Goal: Browse casually

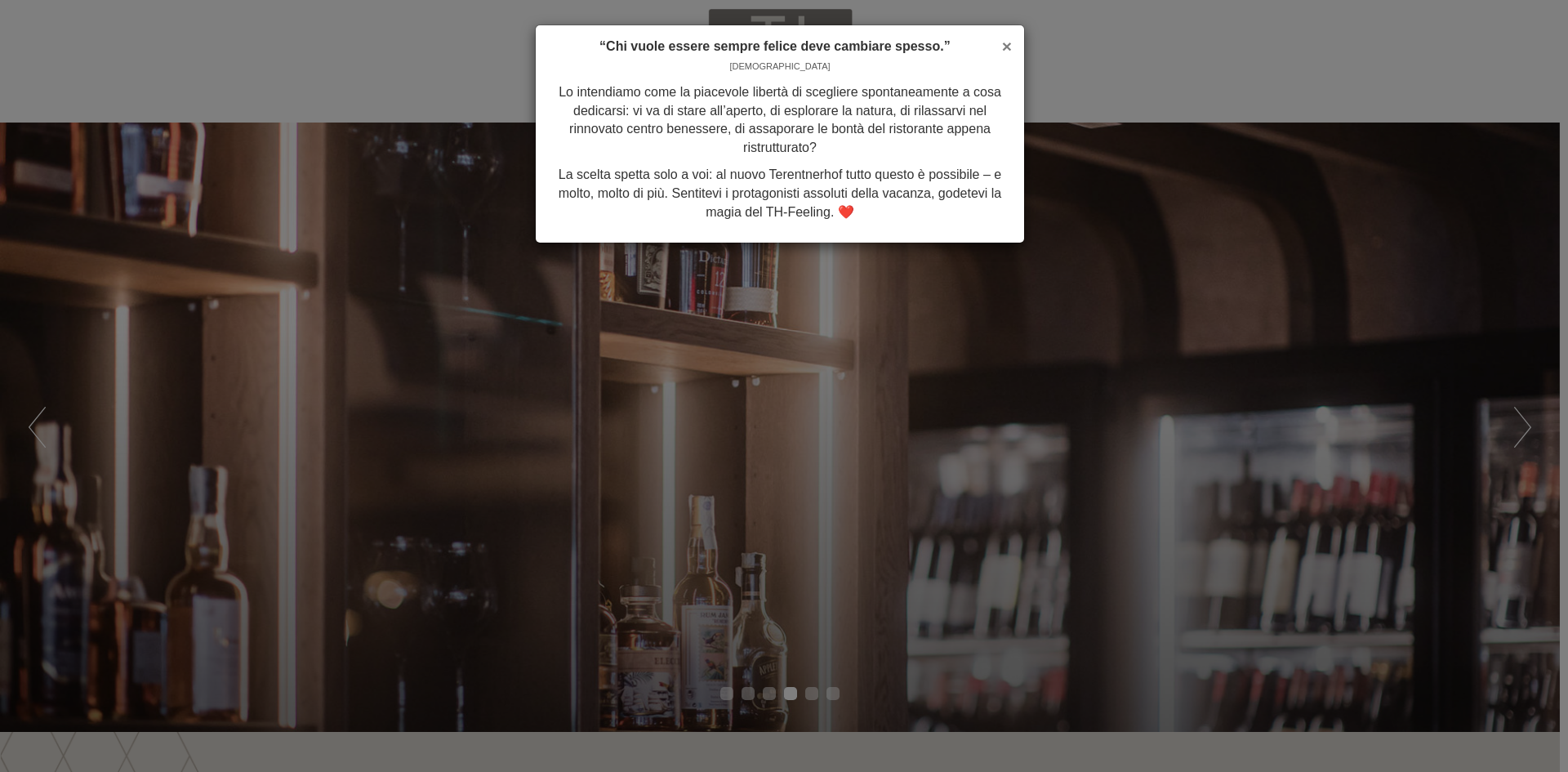
click at [1006, 48] on span "×" at bounding box center [1007, 46] width 10 height 19
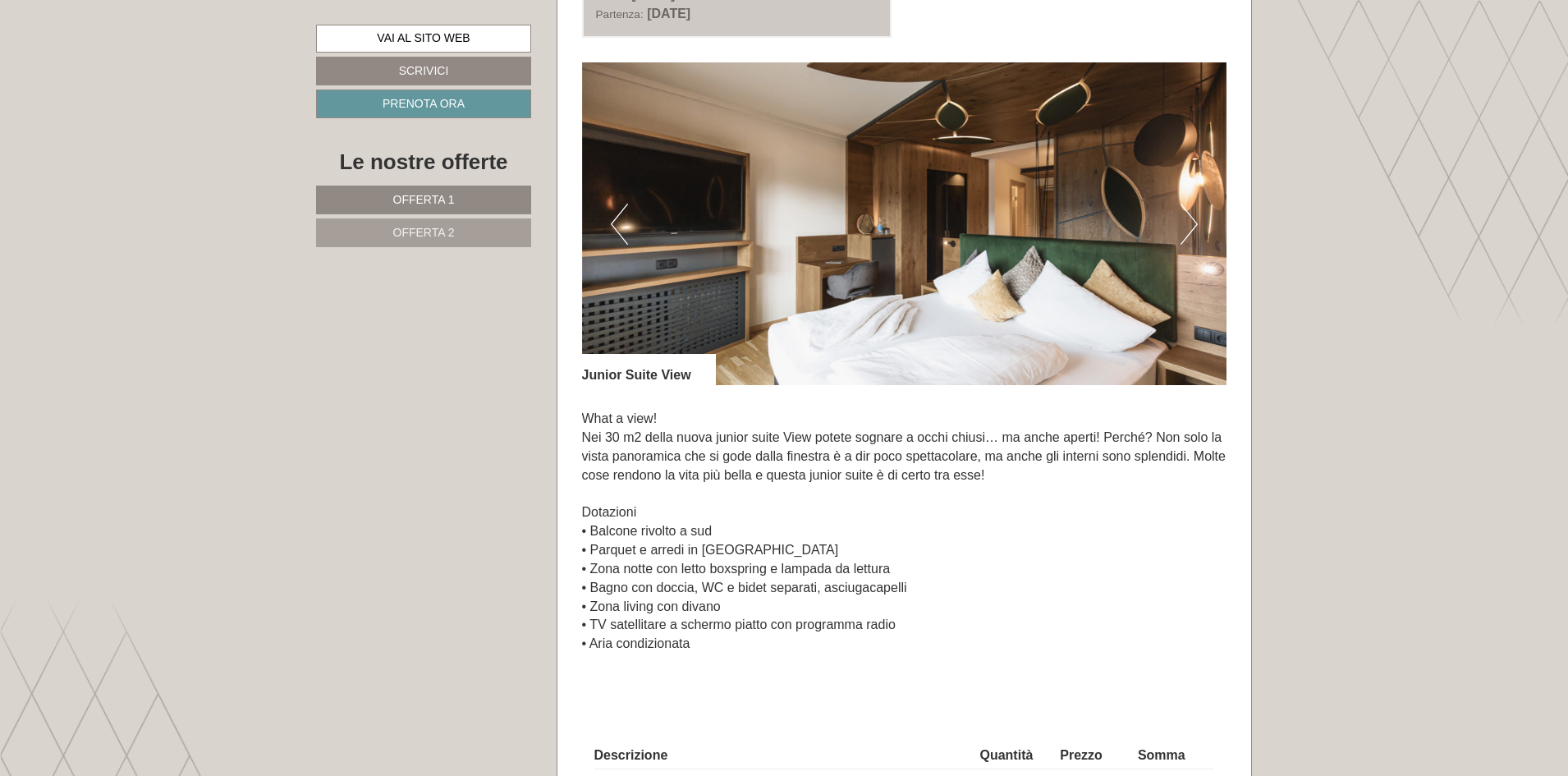
scroll to position [1150, 0]
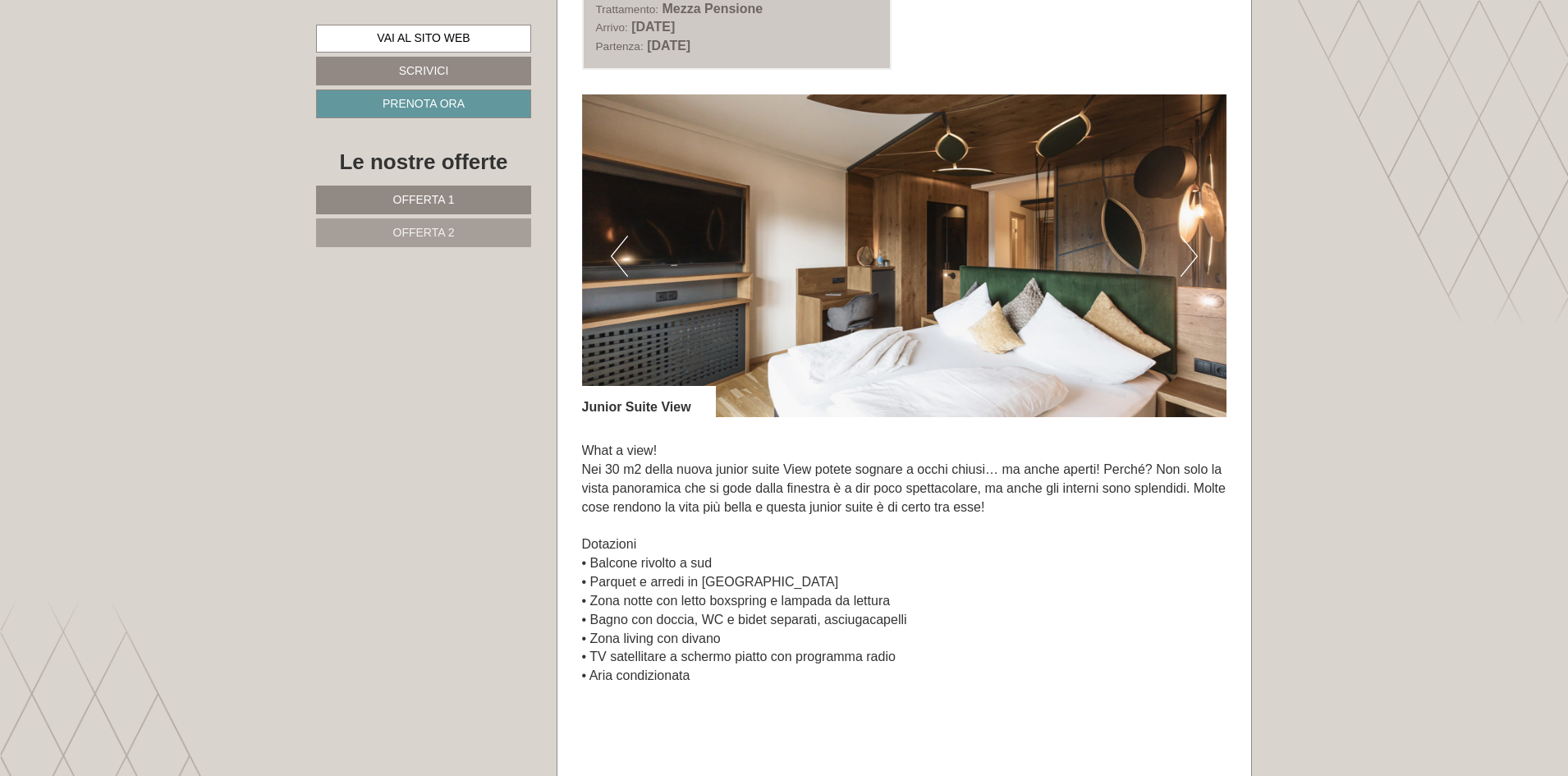
click at [1193, 249] on button "Next" at bounding box center [1189, 257] width 17 height 41
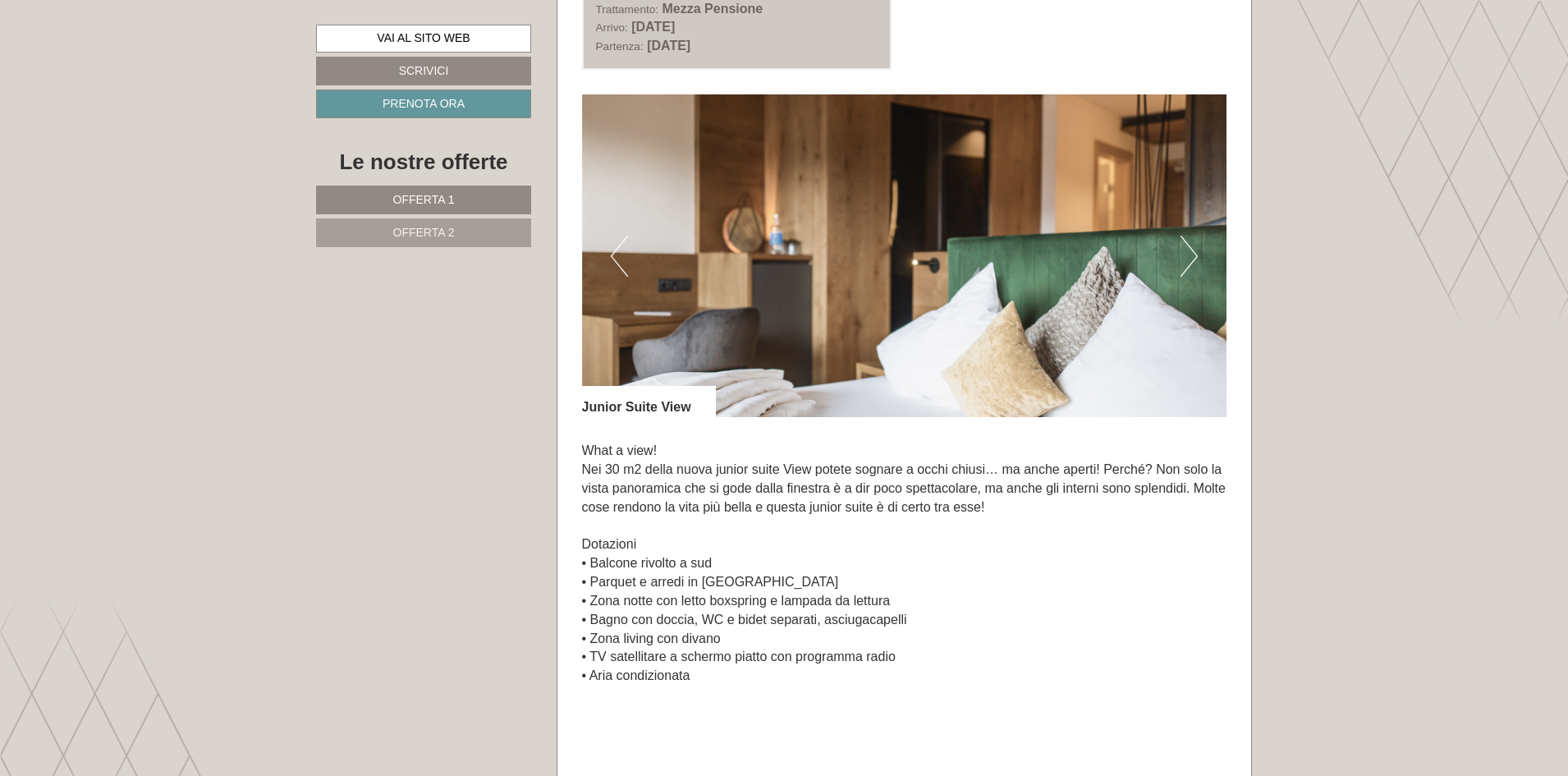
click at [1193, 249] on button "Next" at bounding box center [1189, 257] width 17 height 41
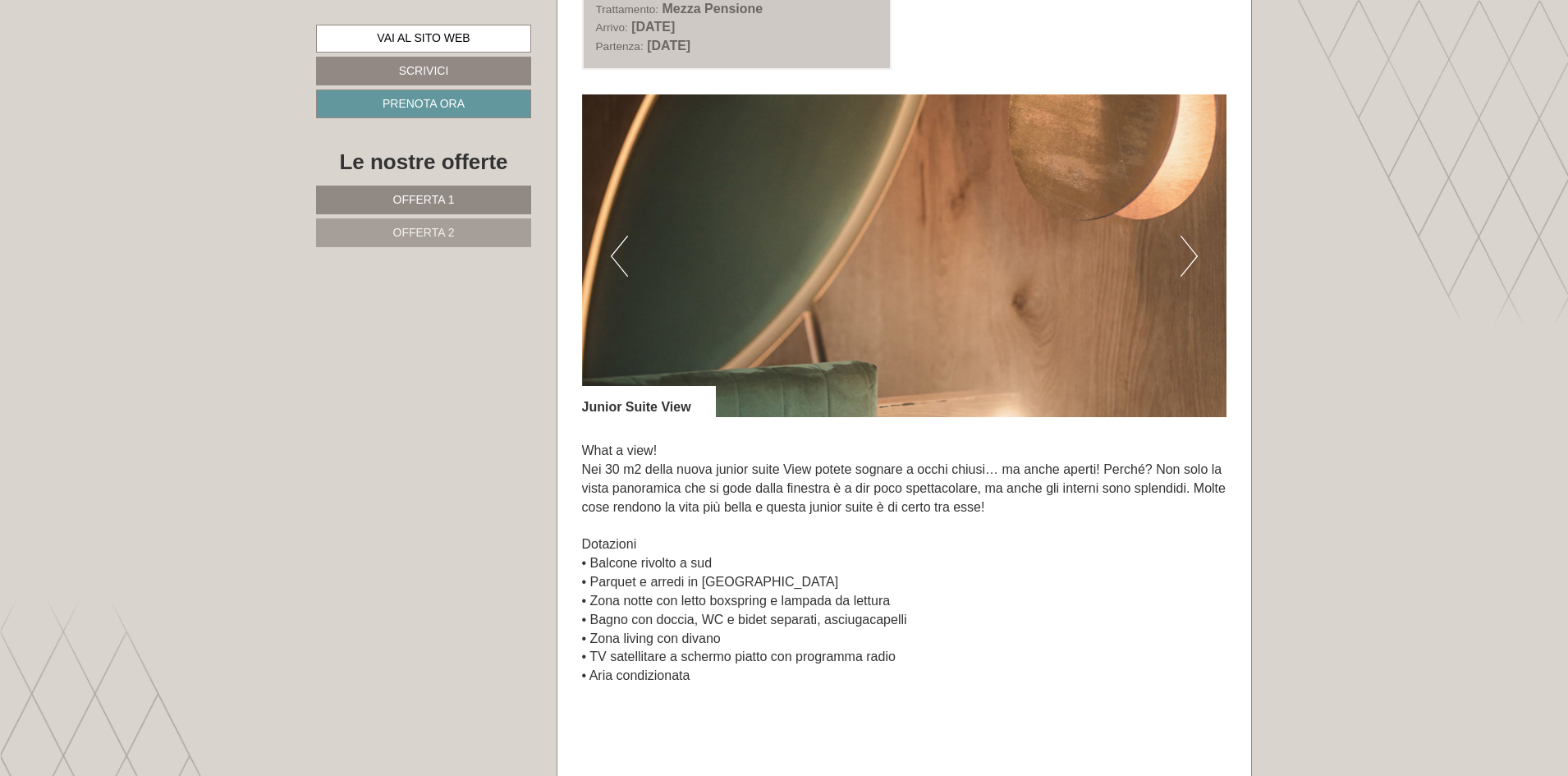
click at [1193, 249] on button "Next" at bounding box center [1189, 257] width 17 height 41
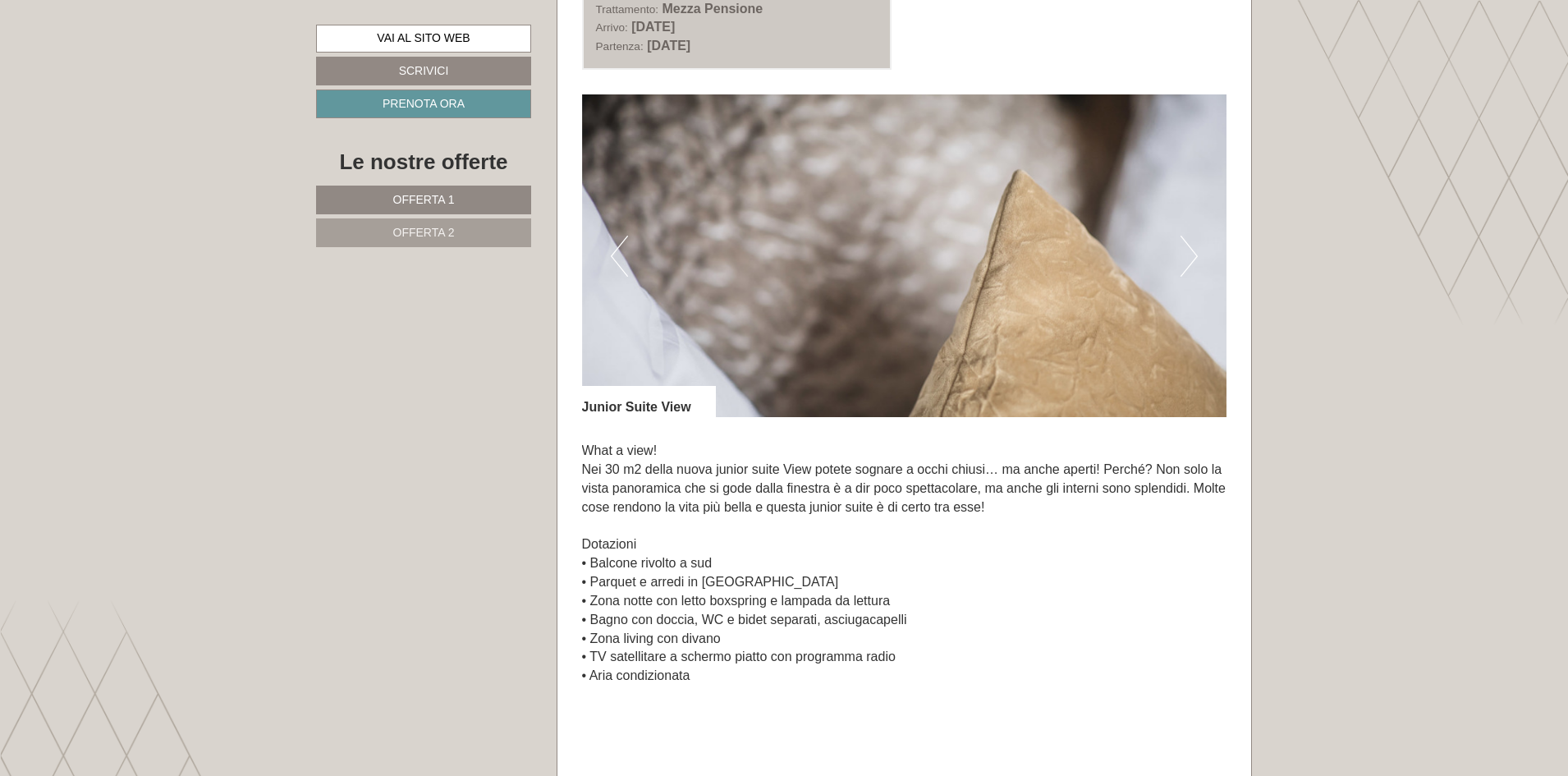
click at [1193, 249] on button "Next" at bounding box center [1189, 257] width 17 height 41
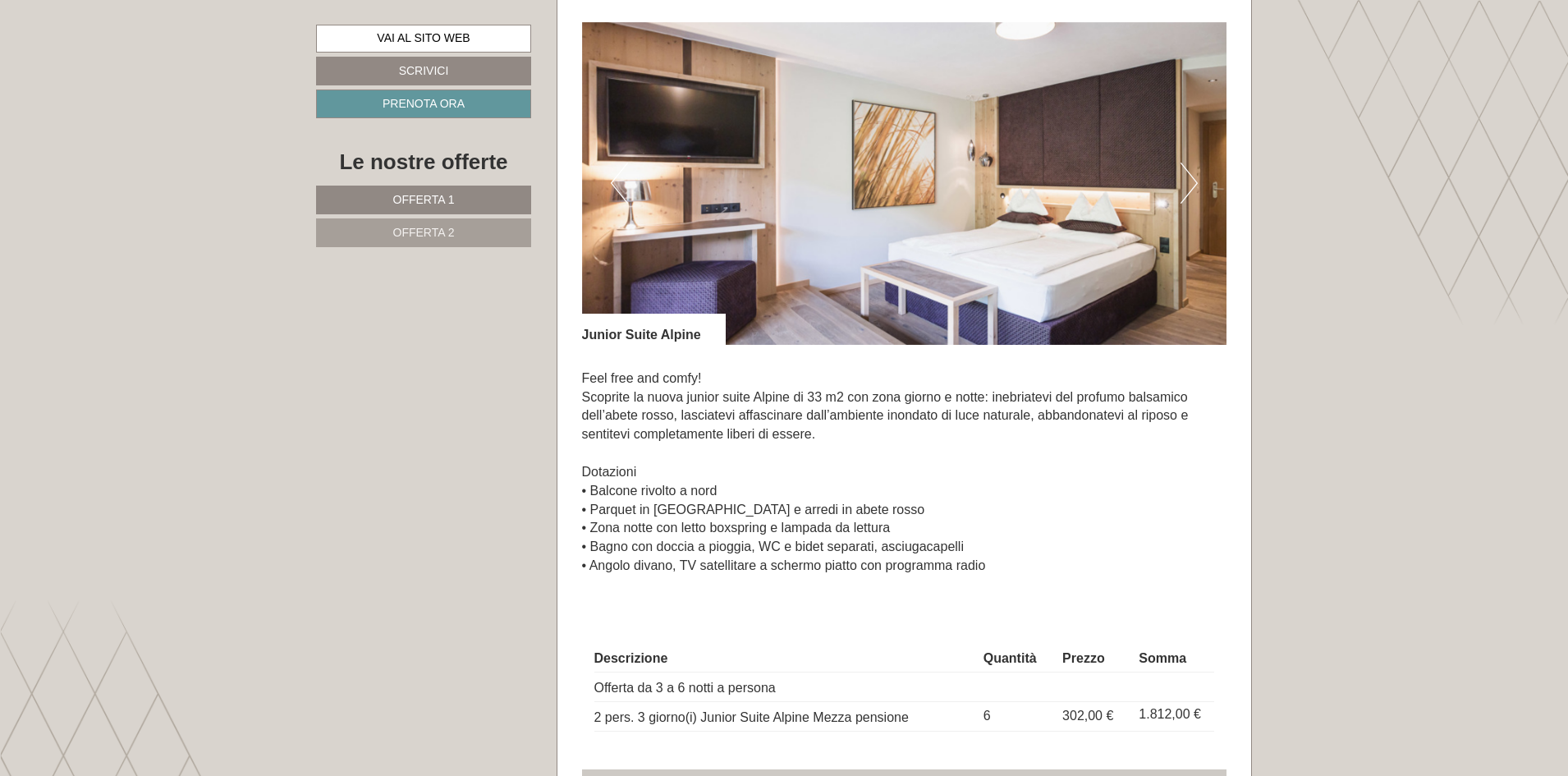
scroll to position [2464, 0]
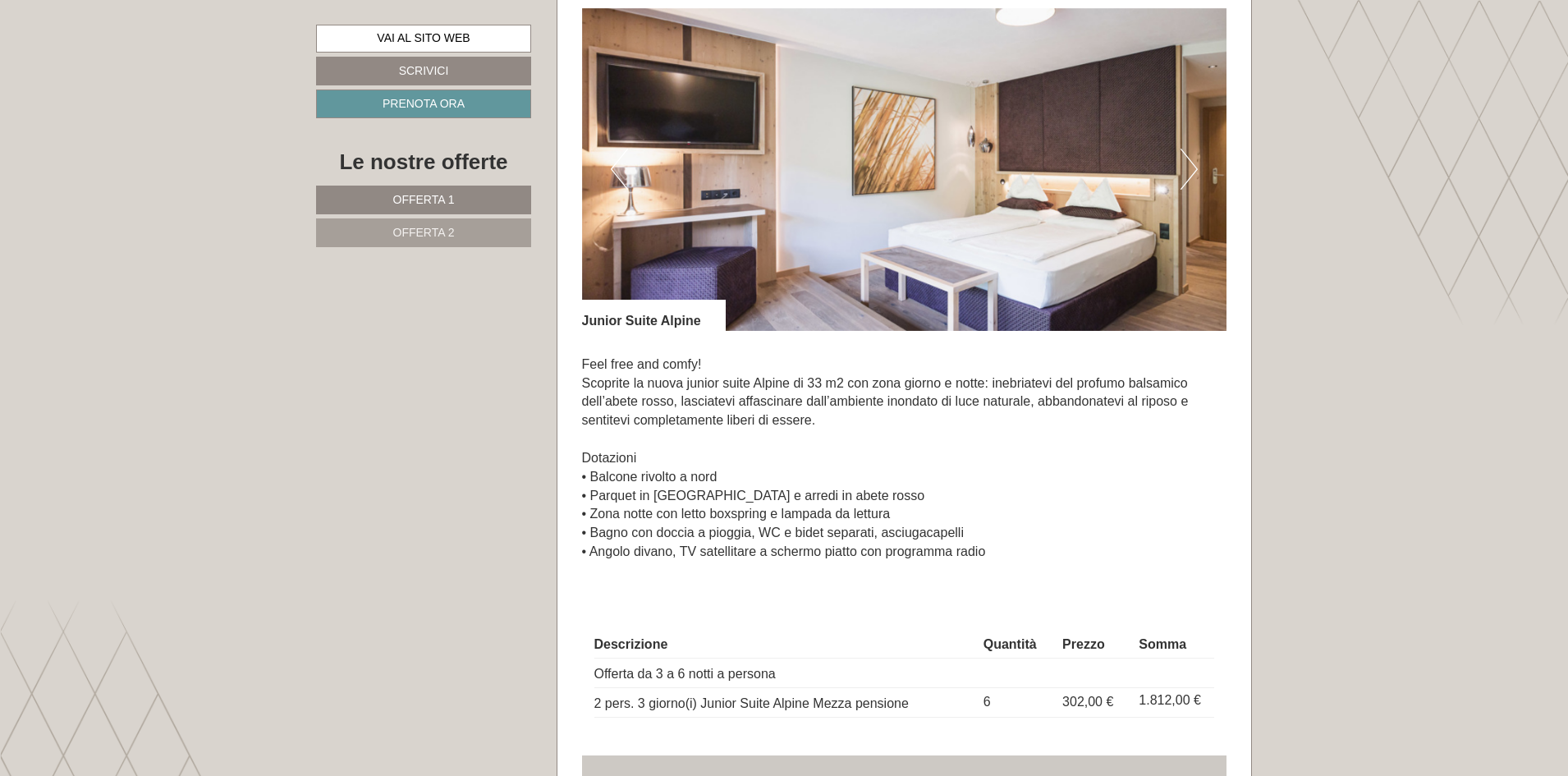
click at [1194, 182] on button "Next" at bounding box center [1189, 169] width 17 height 41
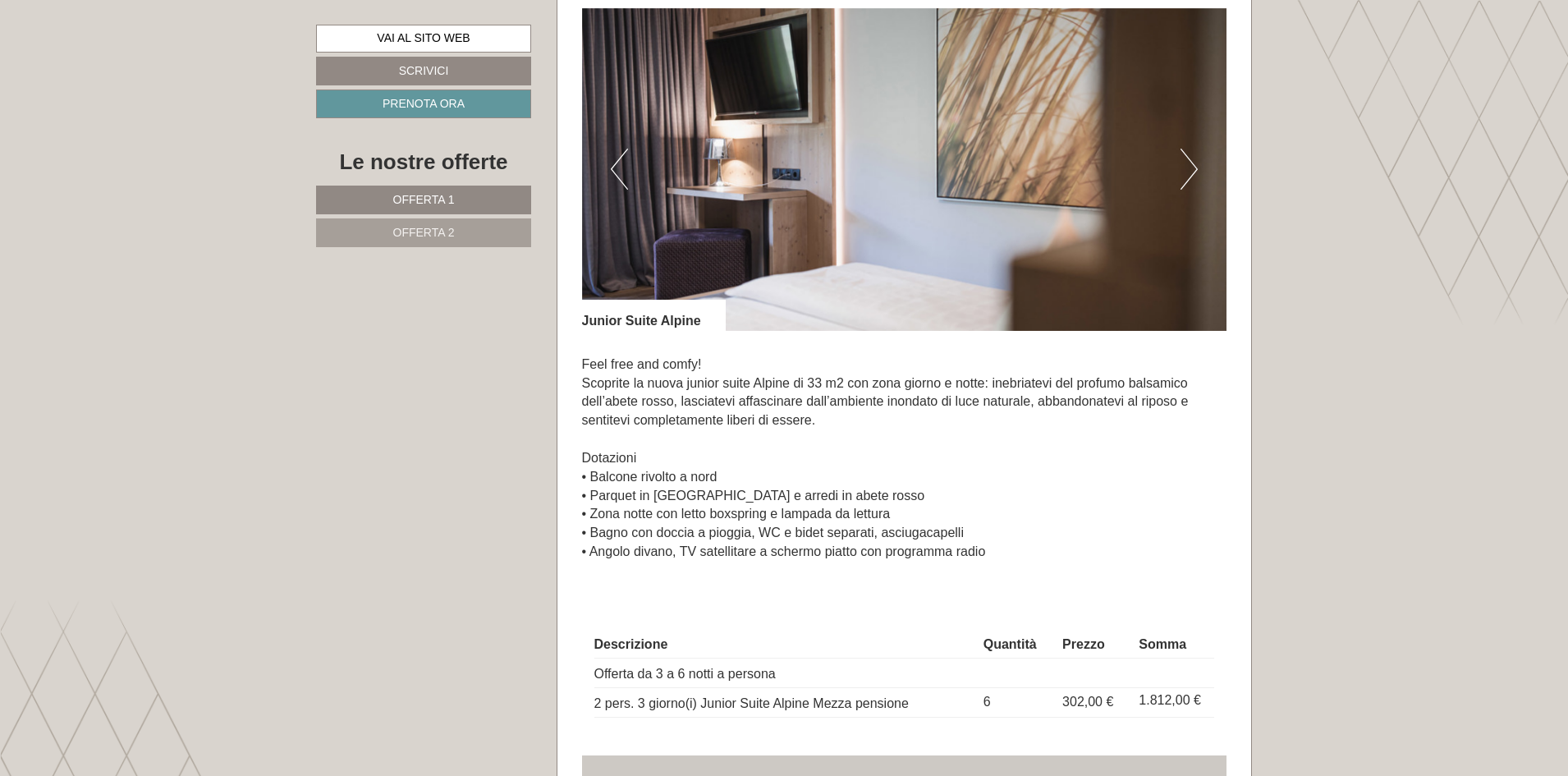
click at [1194, 182] on button "Next" at bounding box center [1189, 169] width 17 height 41
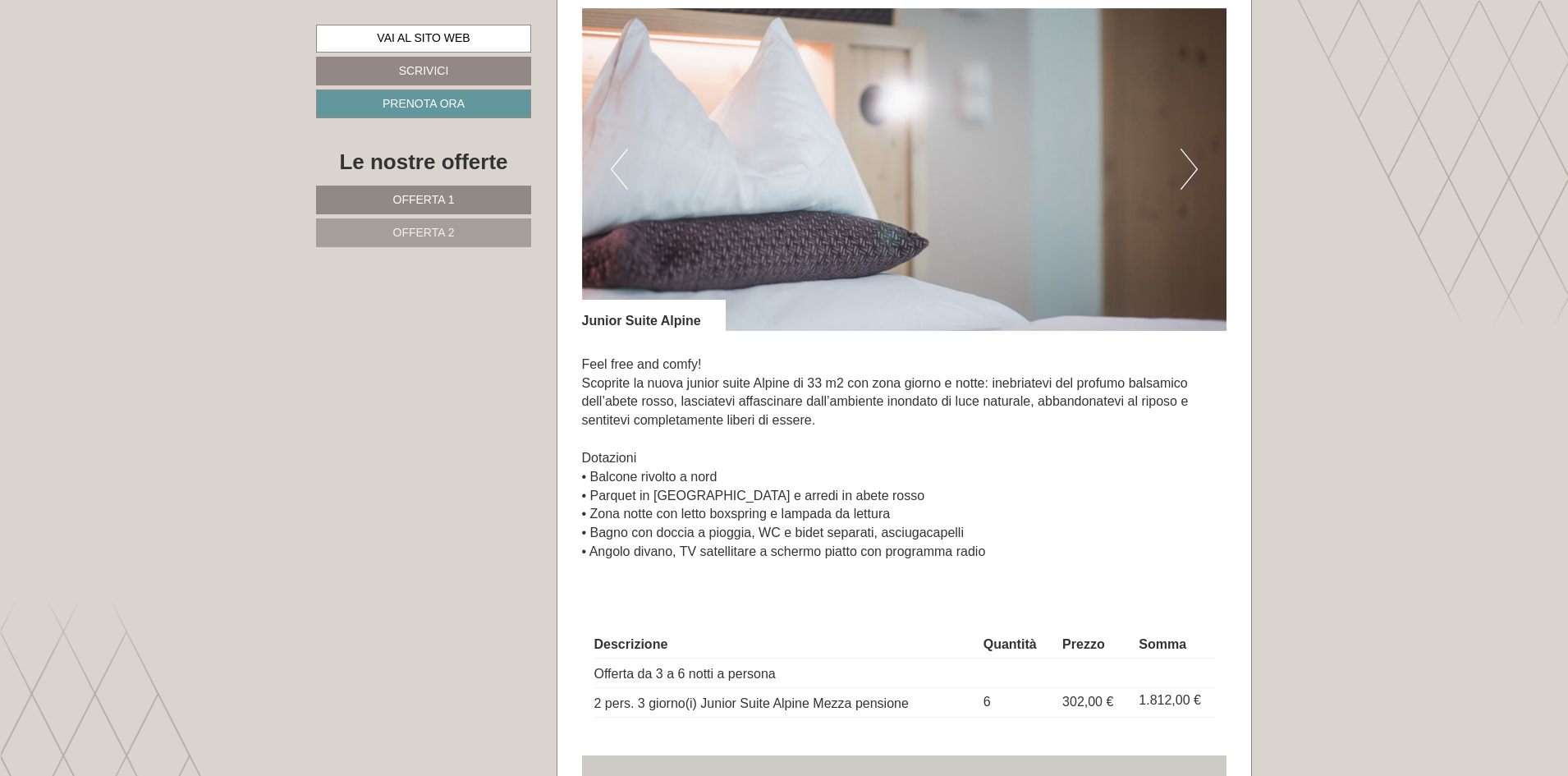
click at [1194, 182] on button "Next" at bounding box center [1189, 169] width 17 height 41
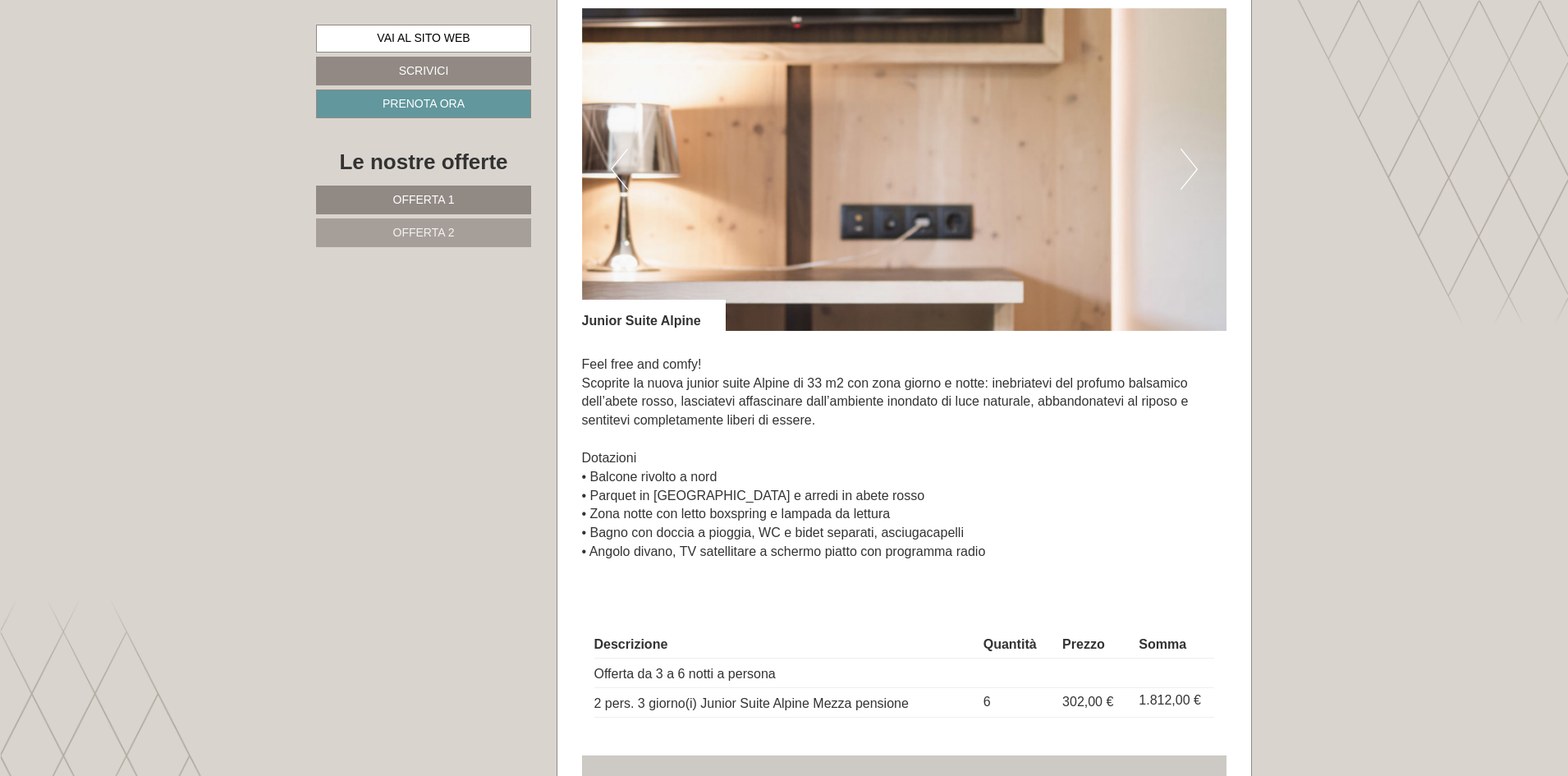
click at [1194, 182] on button "Next" at bounding box center [1189, 169] width 17 height 41
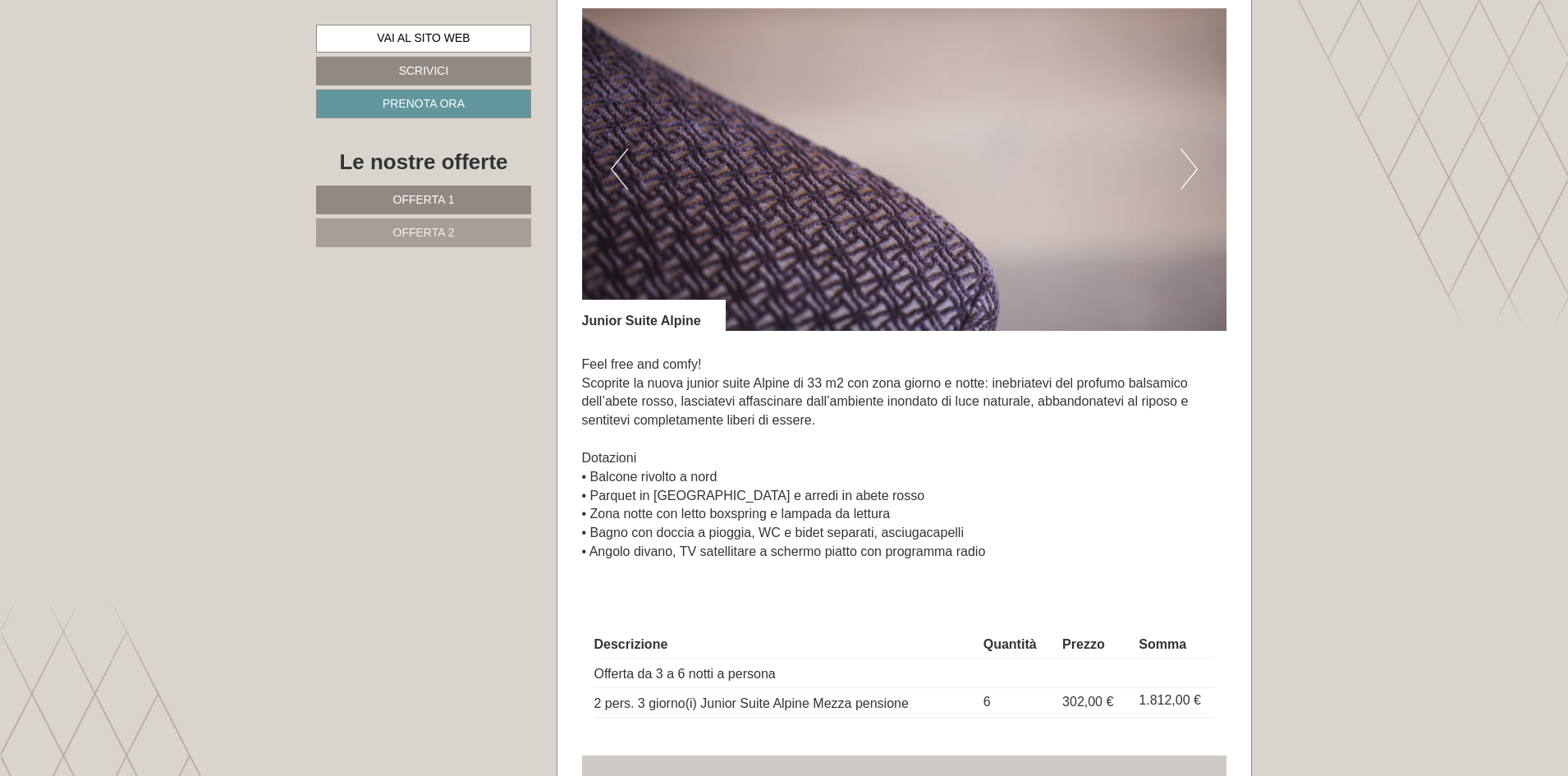
click at [1194, 182] on button "Next" at bounding box center [1189, 169] width 17 height 41
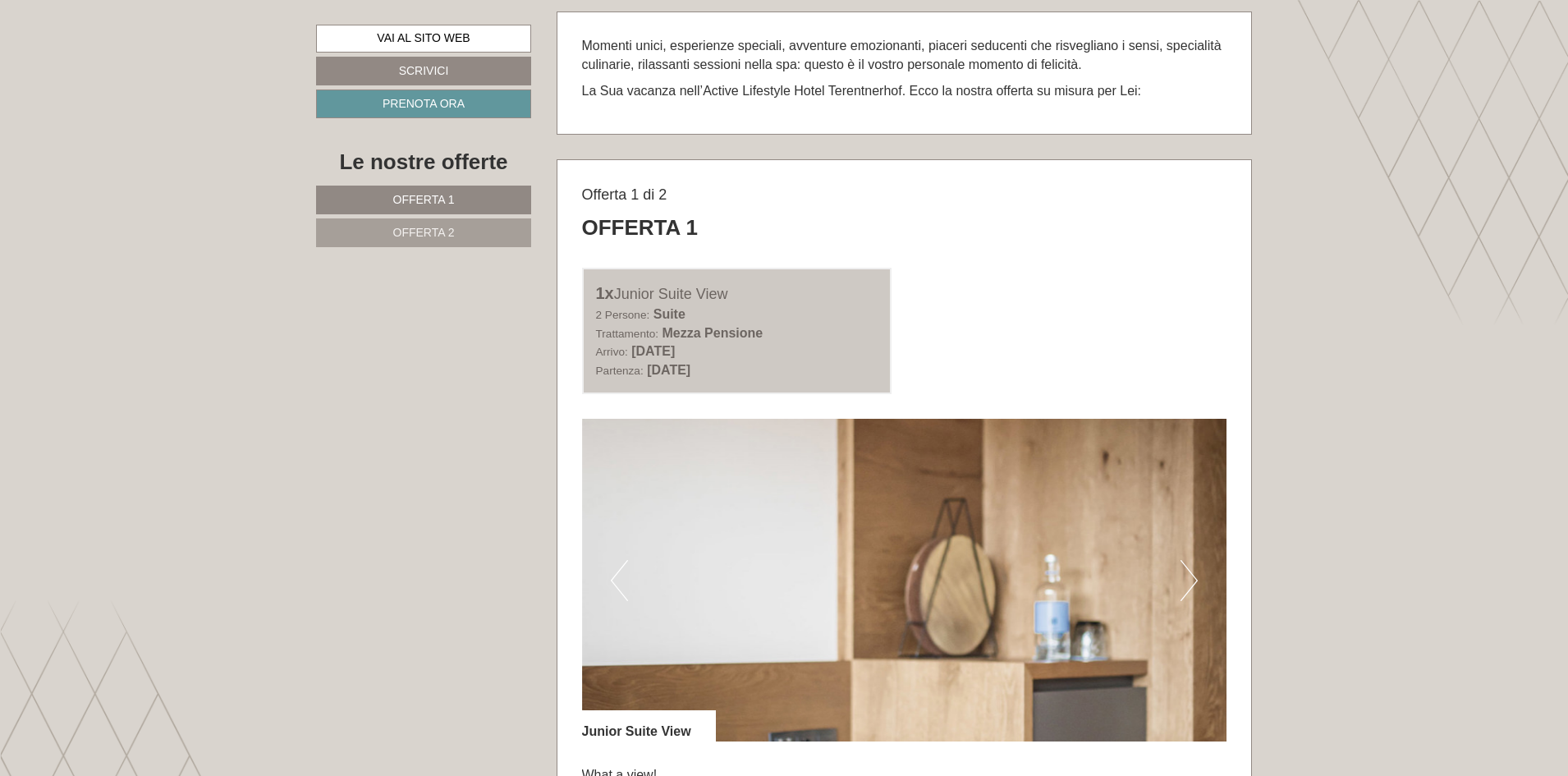
scroll to position [821, 0]
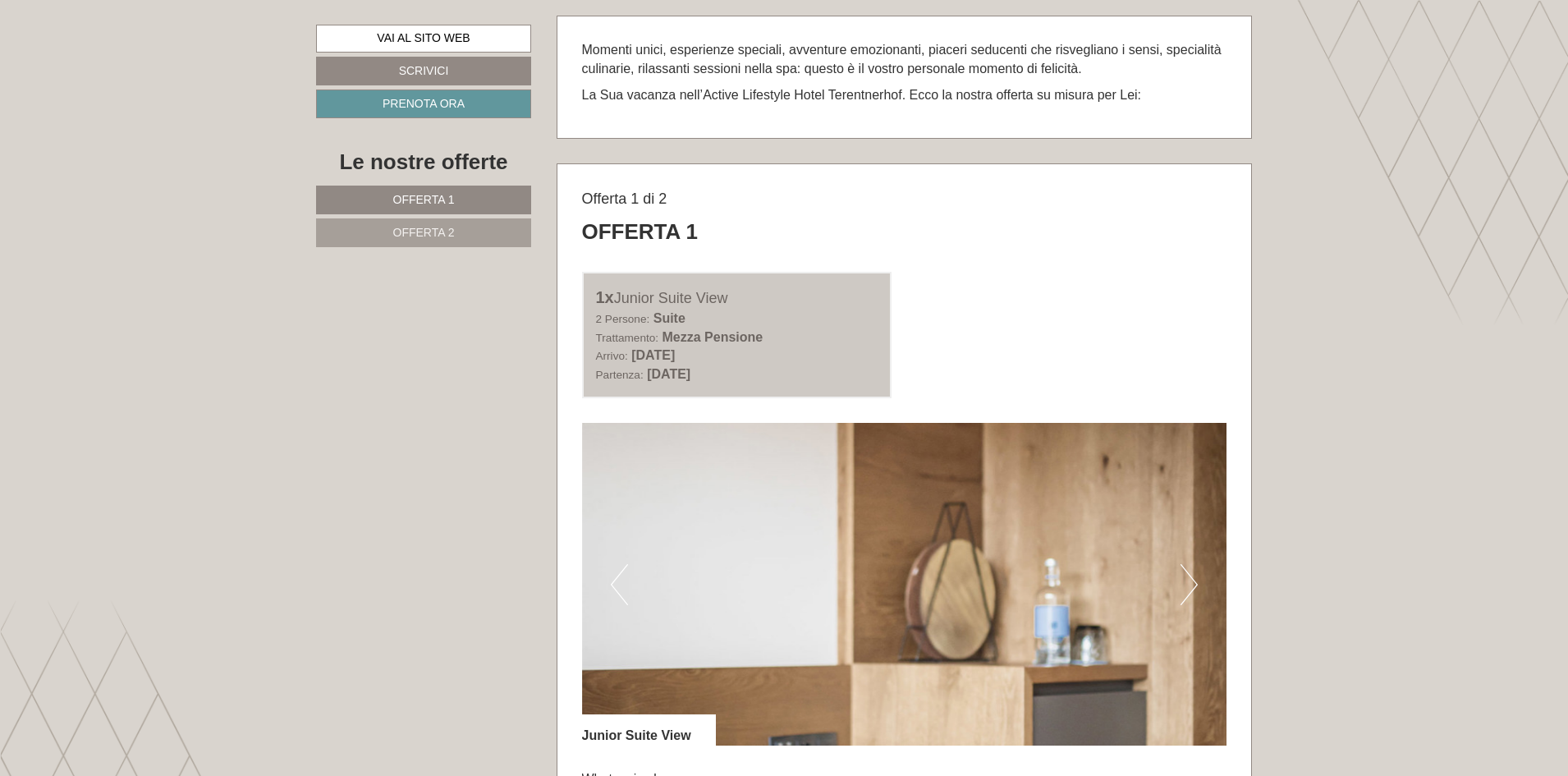
click at [621, 580] on button "Previous" at bounding box center [619, 585] width 17 height 41
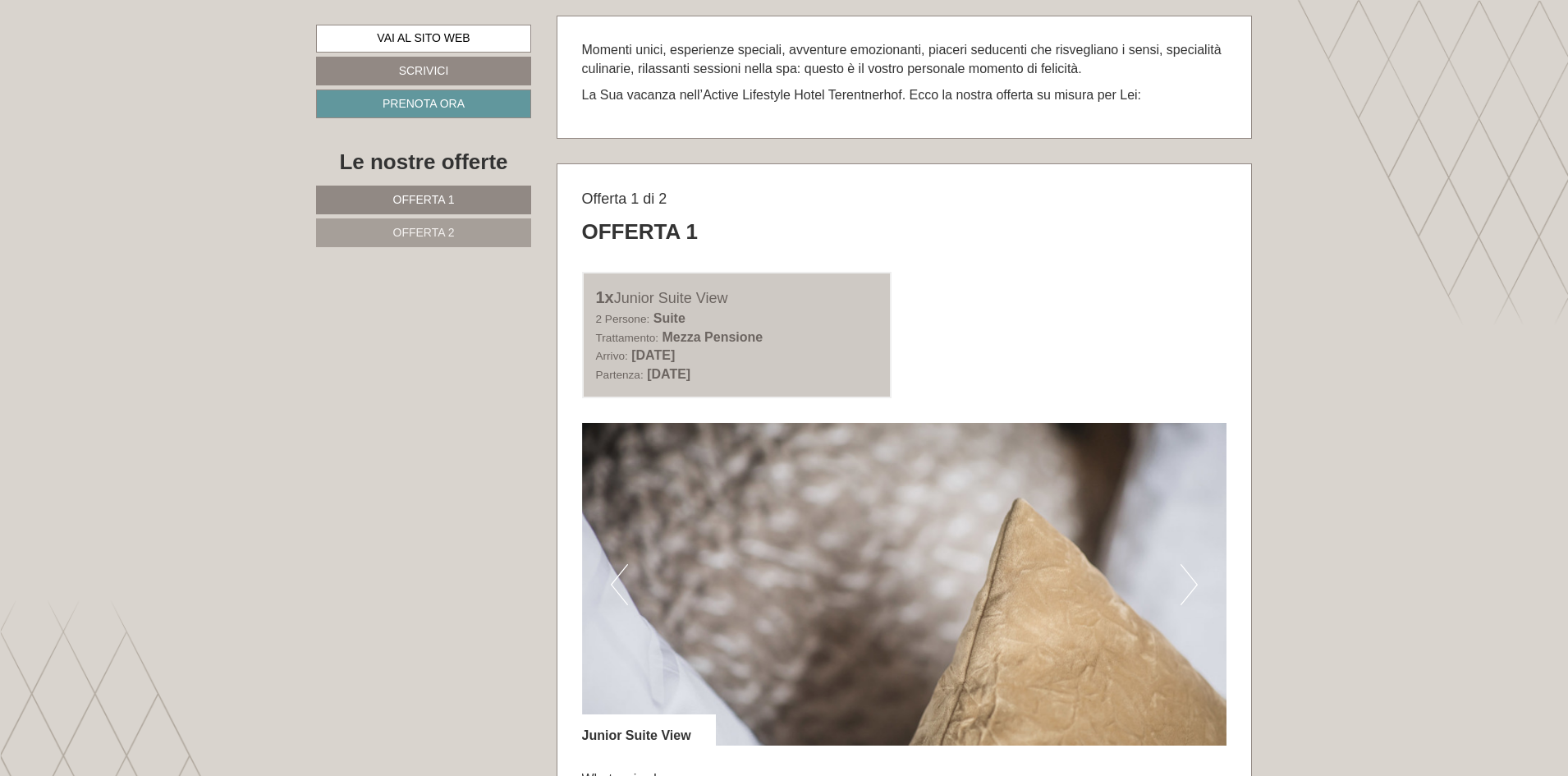
click at [620, 580] on button "Previous" at bounding box center [619, 585] width 17 height 41
click at [620, 578] on button "Previous" at bounding box center [619, 585] width 17 height 41
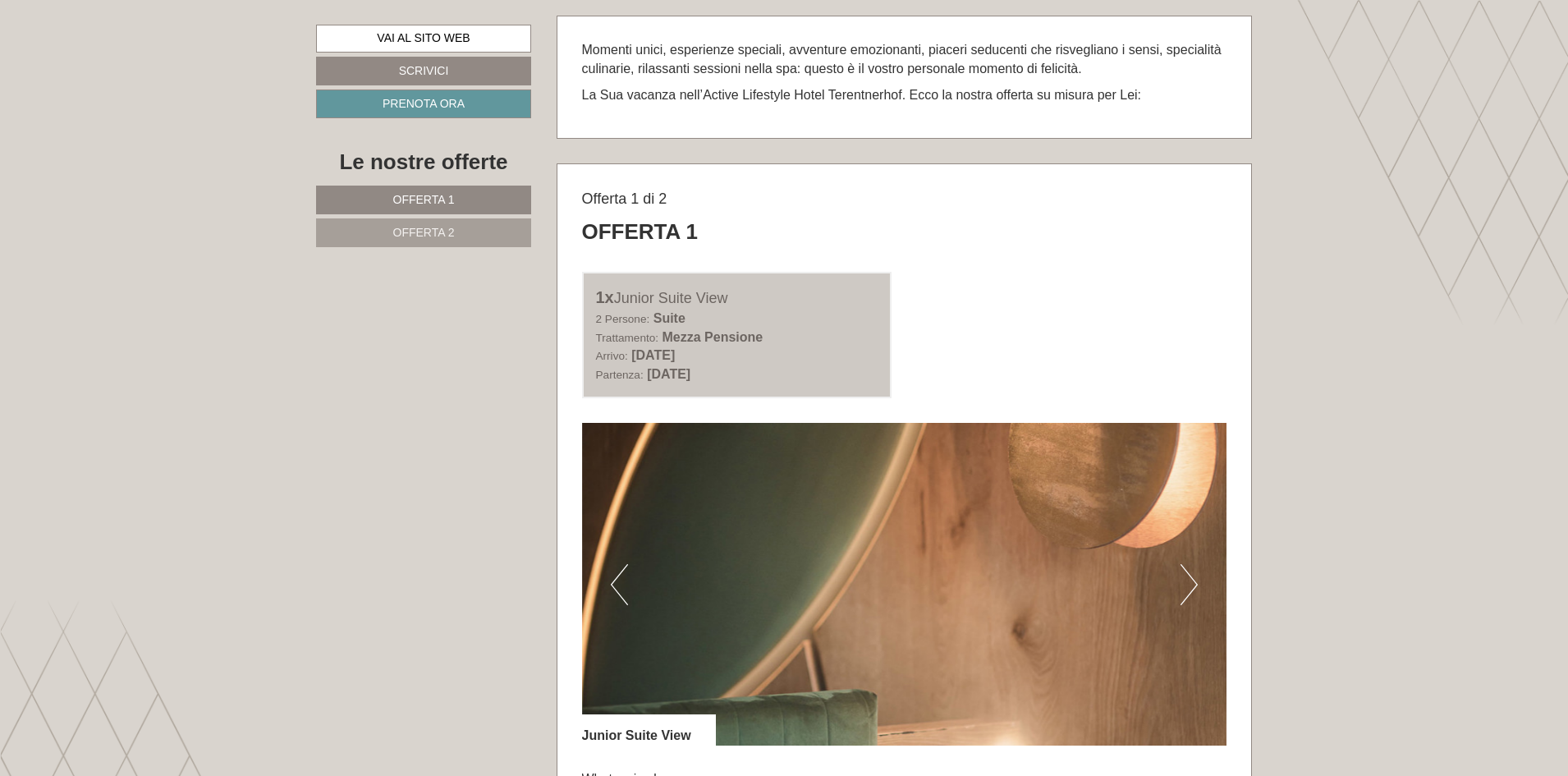
click at [620, 578] on button "Previous" at bounding box center [619, 585] width 17 height 41
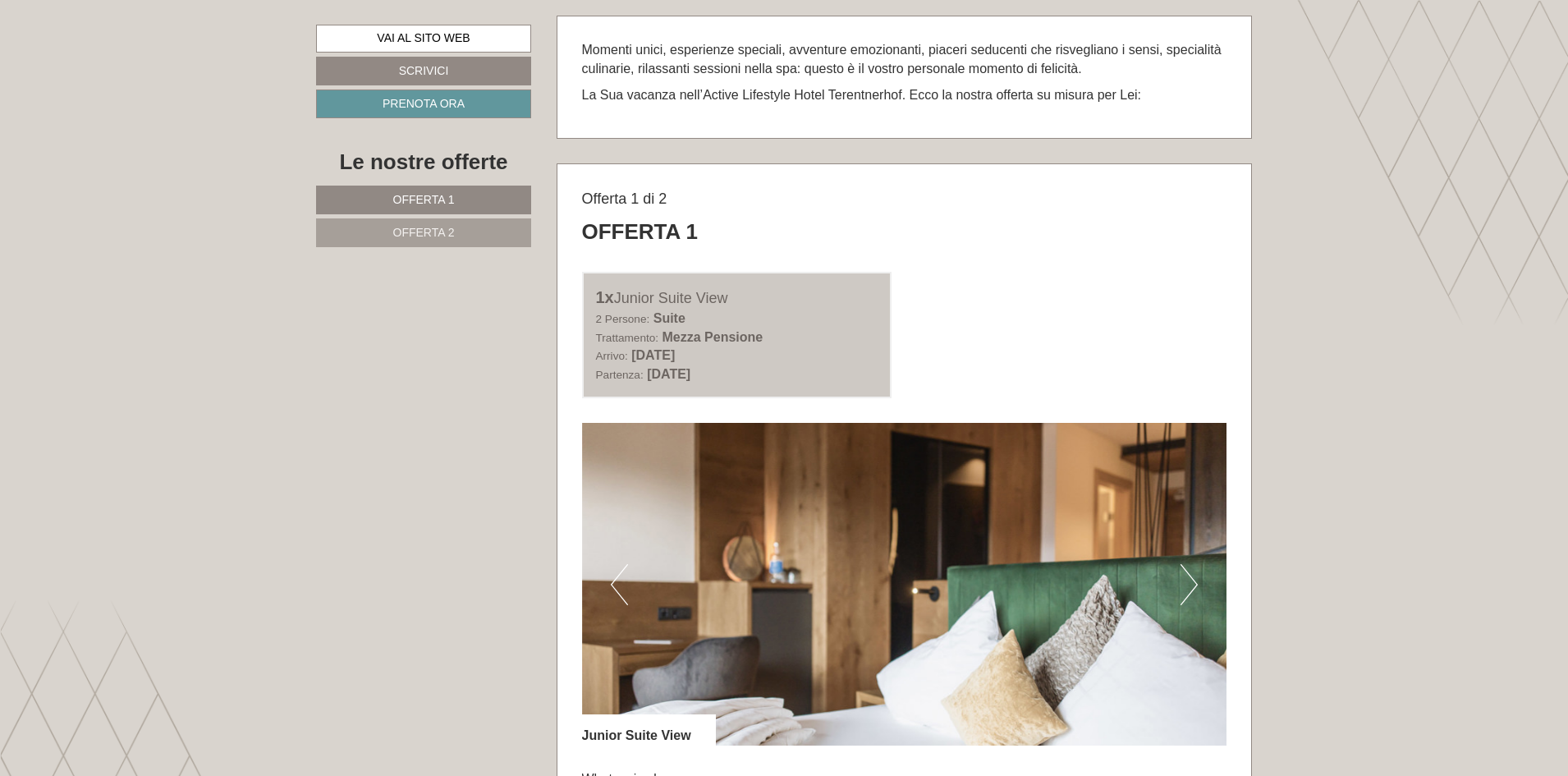
click at [620, 578] on button "Previous" at bounding box center [619, 585] width 17 height 41
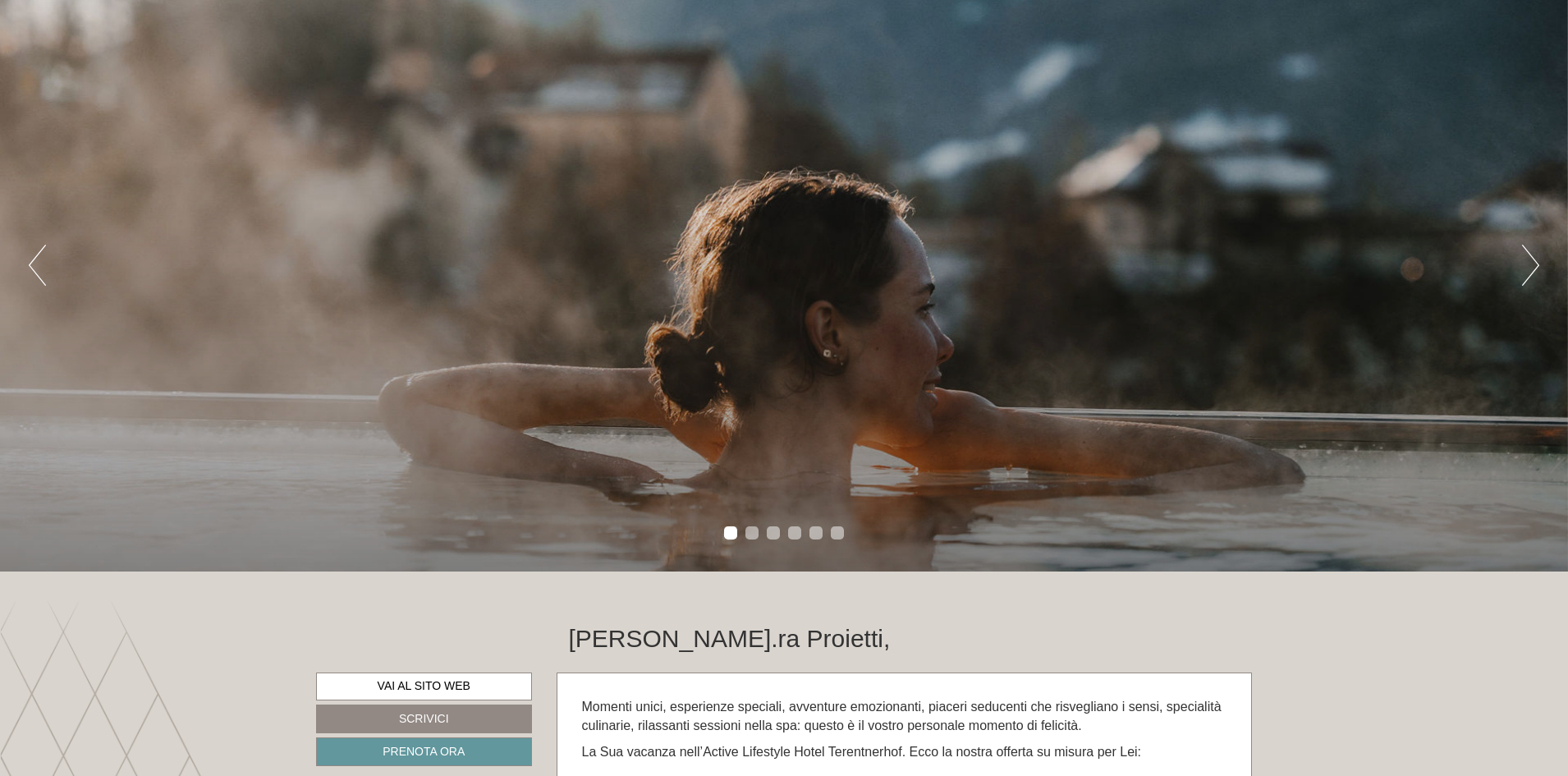
scroll to position [0, 0]
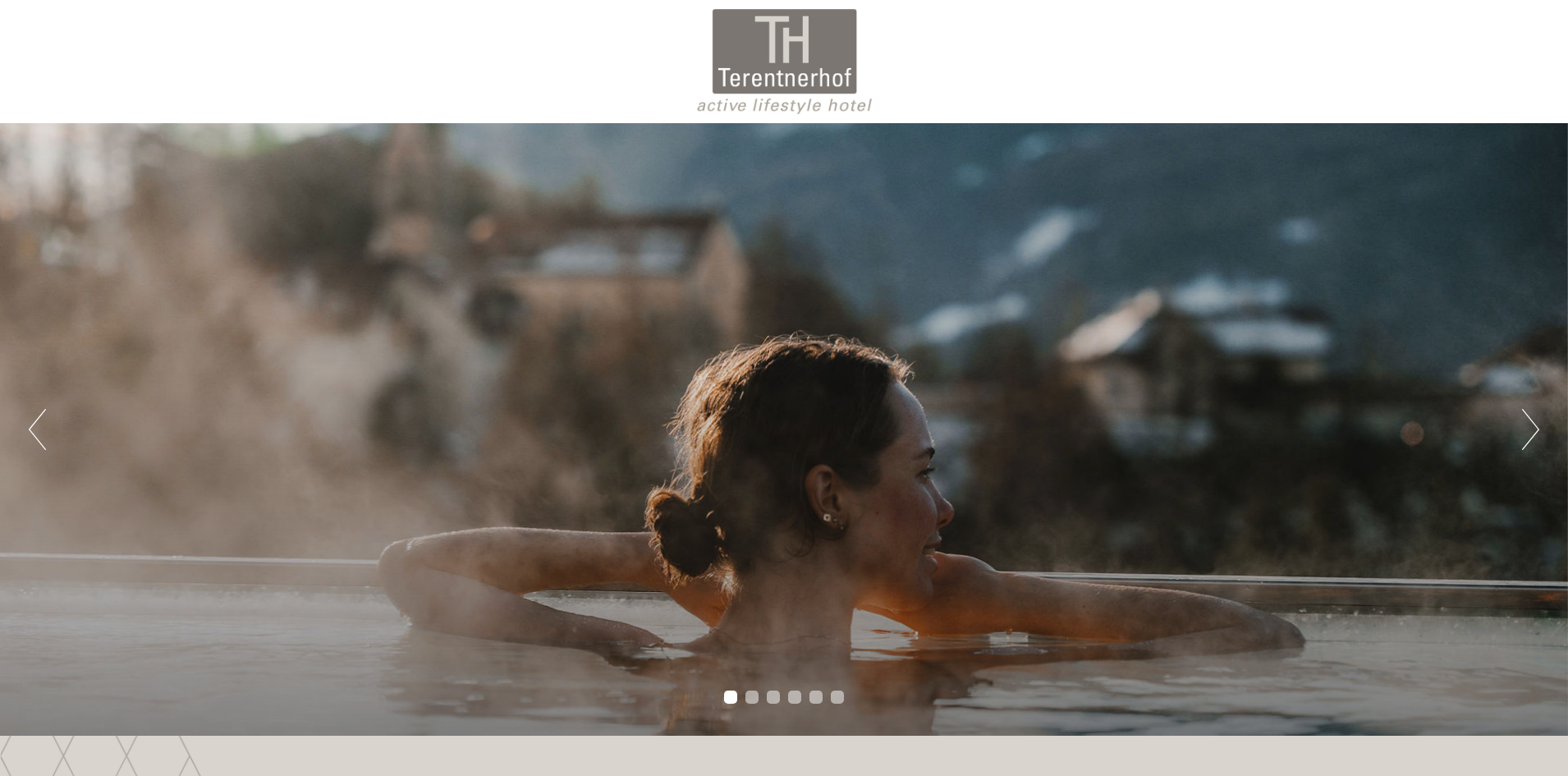
click at [1523, 414] on button "Next" at bounding box center [1531, 429] width 17 height 41
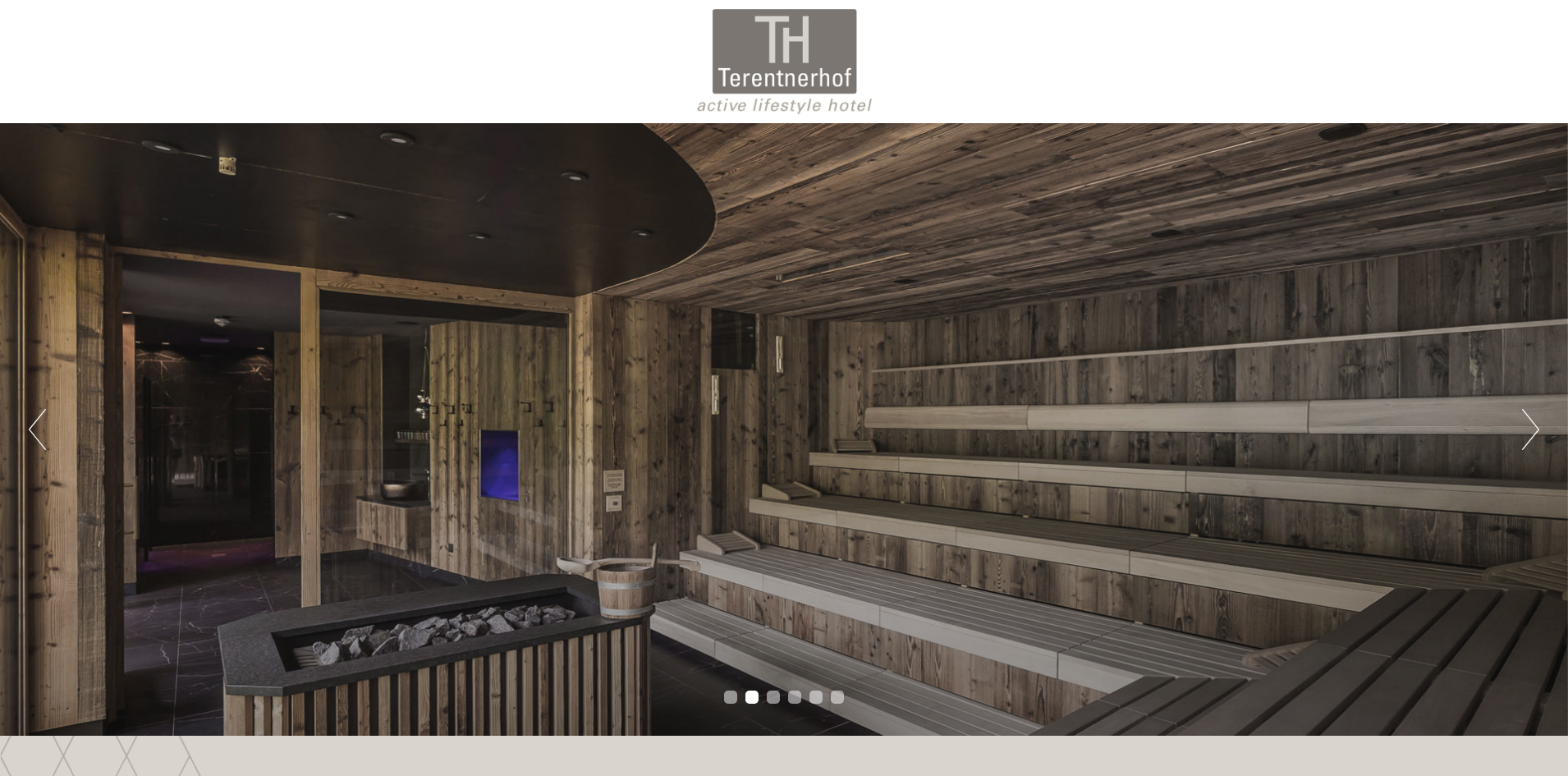
click at [1522, 414] on div "Previous Next 1 2 3 4 5 6" at bounding box center [784, 429] width 1568 height 613
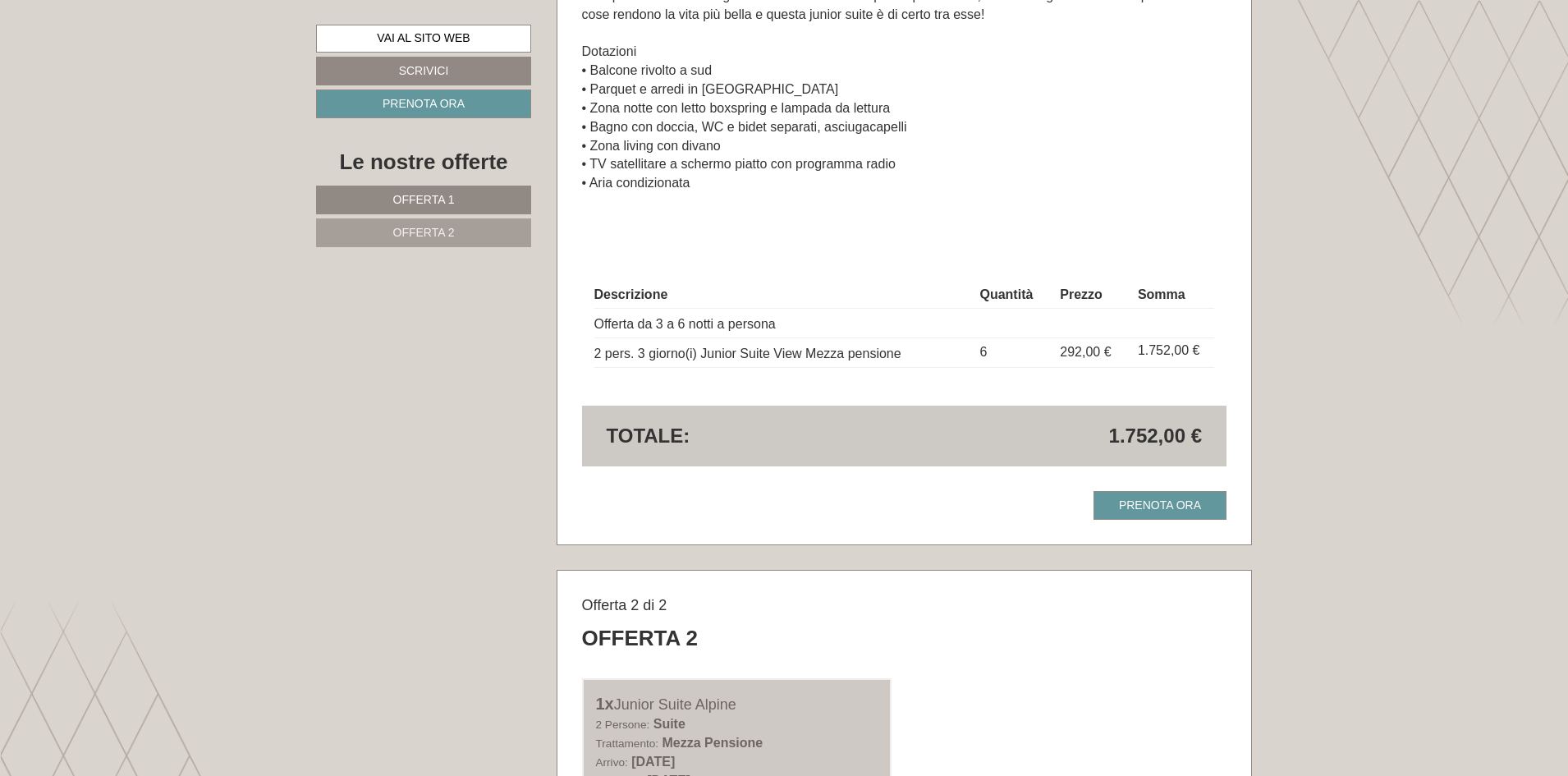
scroll to position [986, 0]
